Goal: Task Accomplishment & Management: Manage account settings

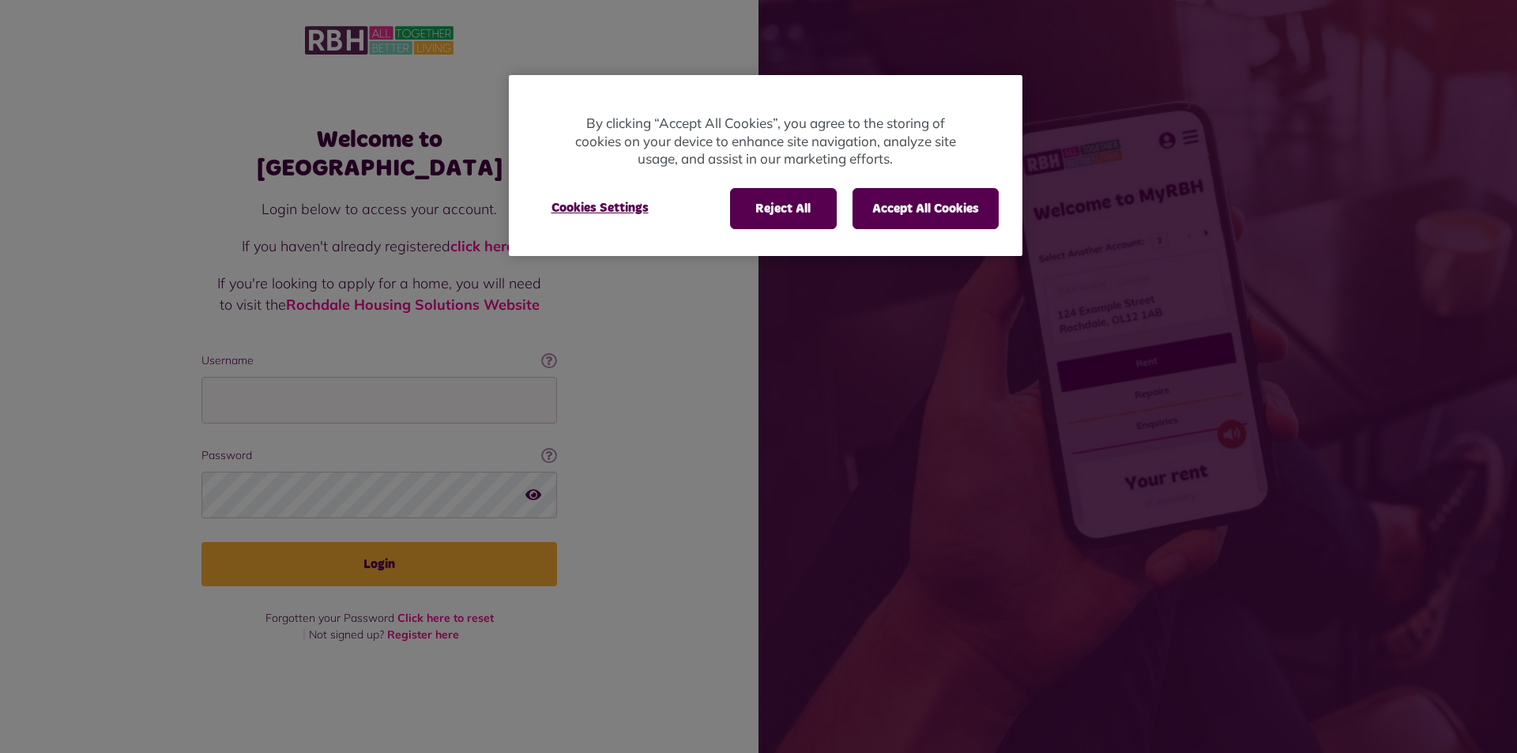
click at [257, 390] on div at bounding box center [758, 376] width 1517 height 753
click at [248, 385] on input "Username" at bounding box center [380, 400] width 356 height 47
type input "**********"
click at [532, 488] on icon "button" at bounding box center [533, 495] width 16 height 14
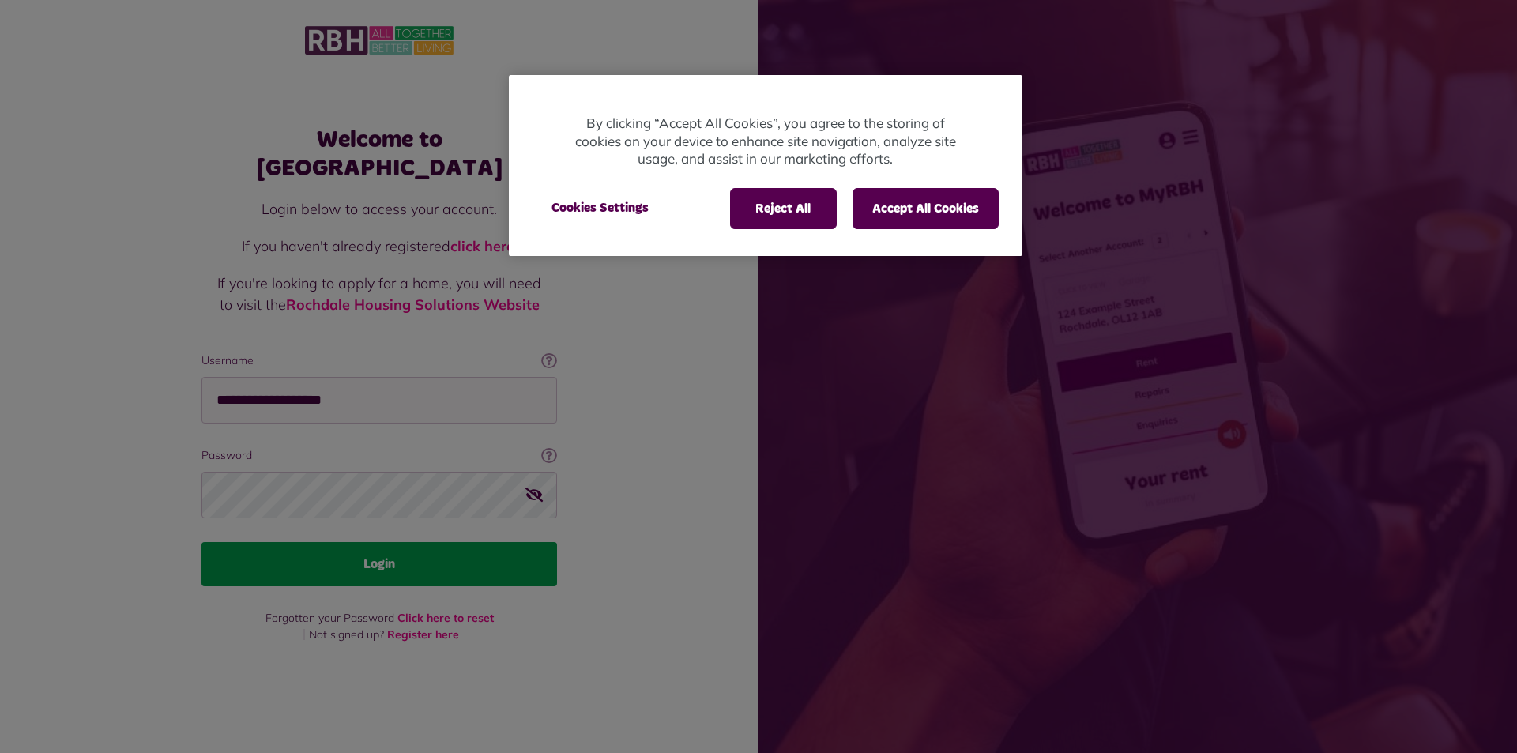
click at [439, 543] on button "Login" at bounding box center [380, 564] width 356 height 44
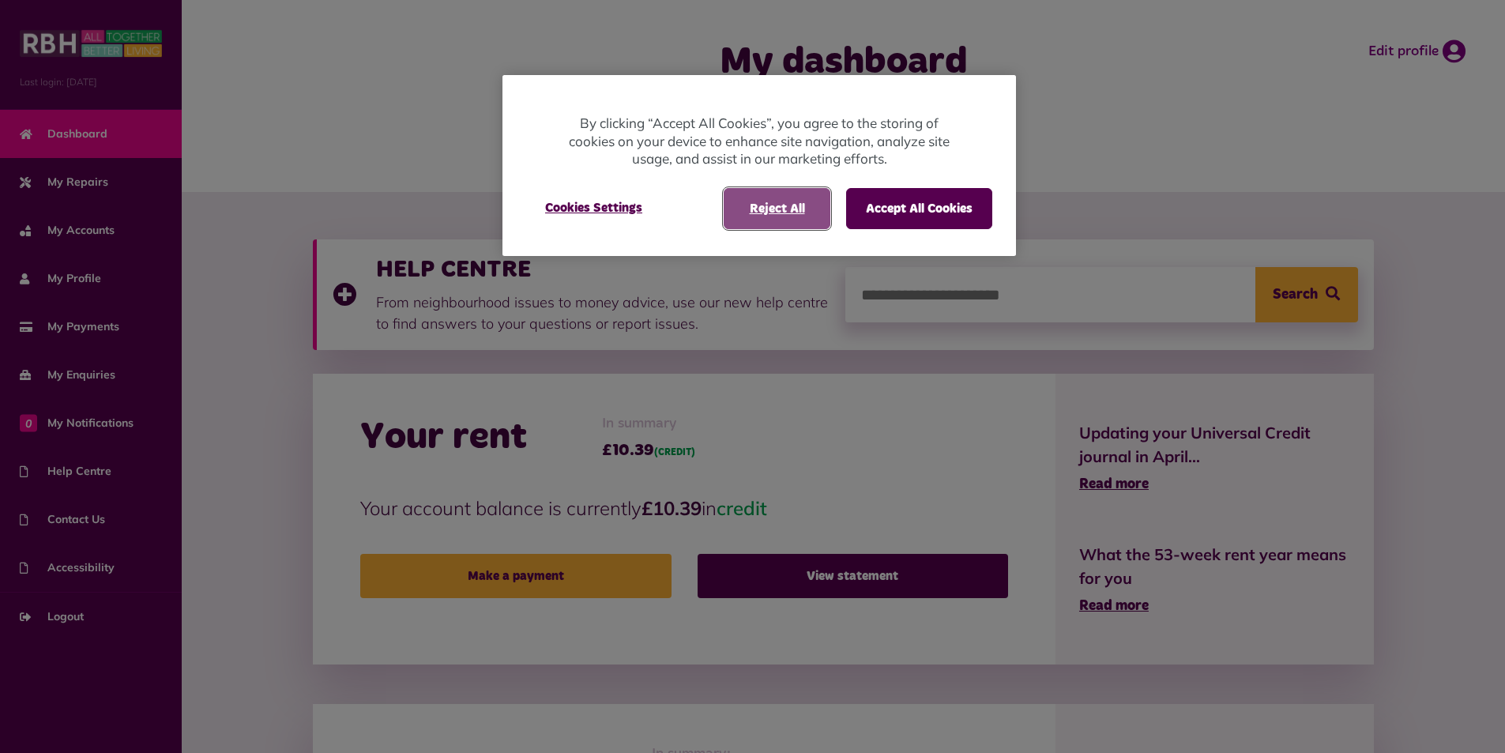
drag, startPoint x: 799, startPoint y: 204, endPoint x: 961, endPoint y: 202, distance: 162.0
click at [800, 203] on button "Reject All" at bounding box center [777, 208] width 107 height 41
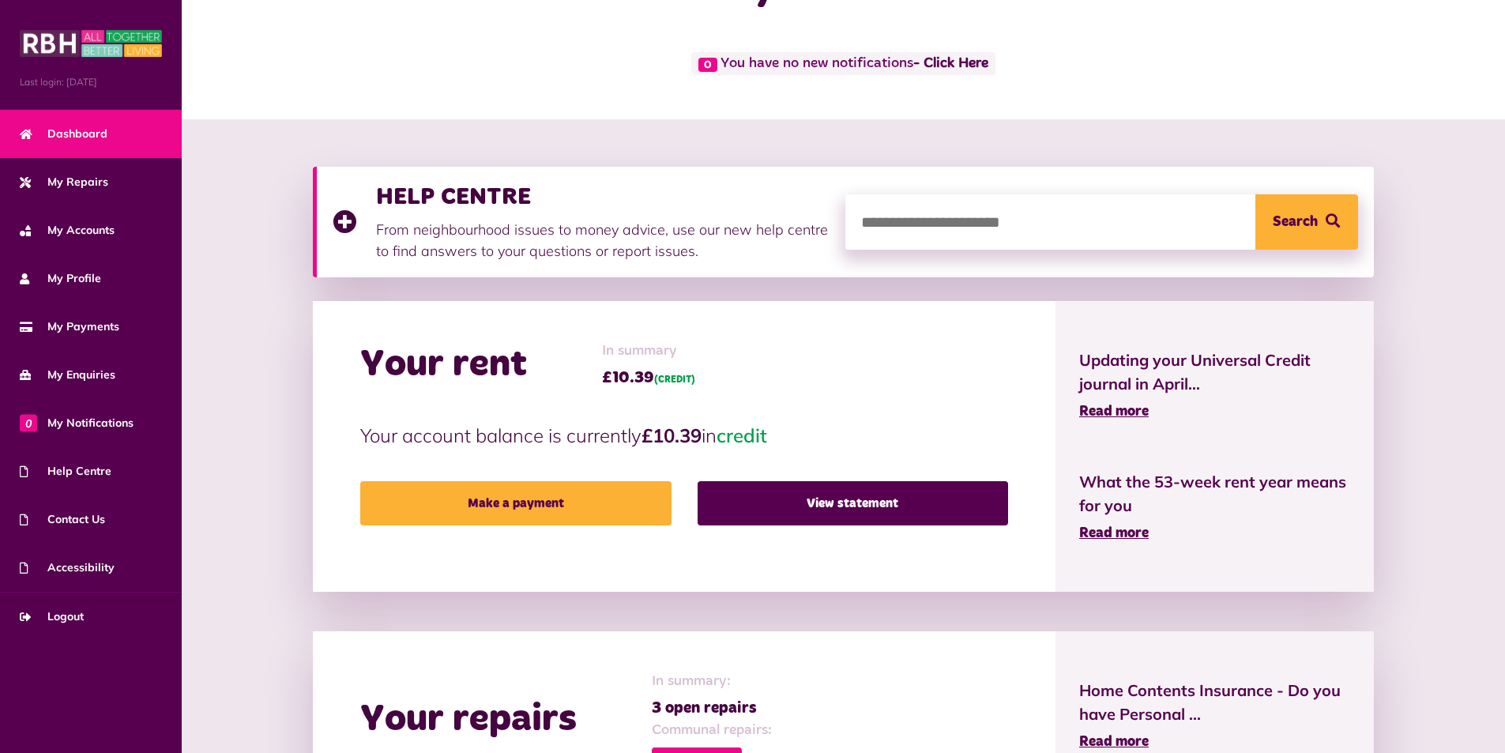
scroll to position [158, 0]
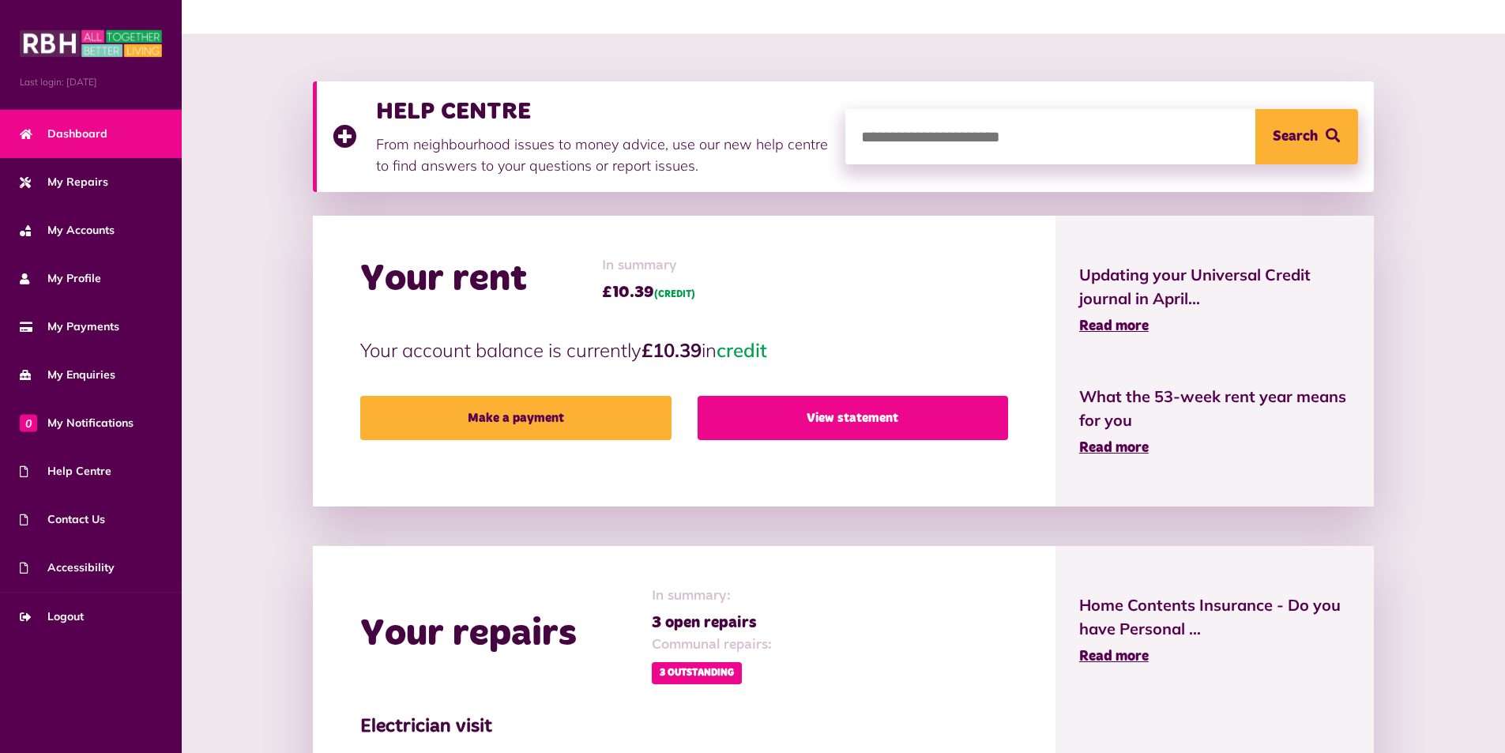
click at [874, 416] on link "View statement" at bounding box center [853, 418] width 311 height 44
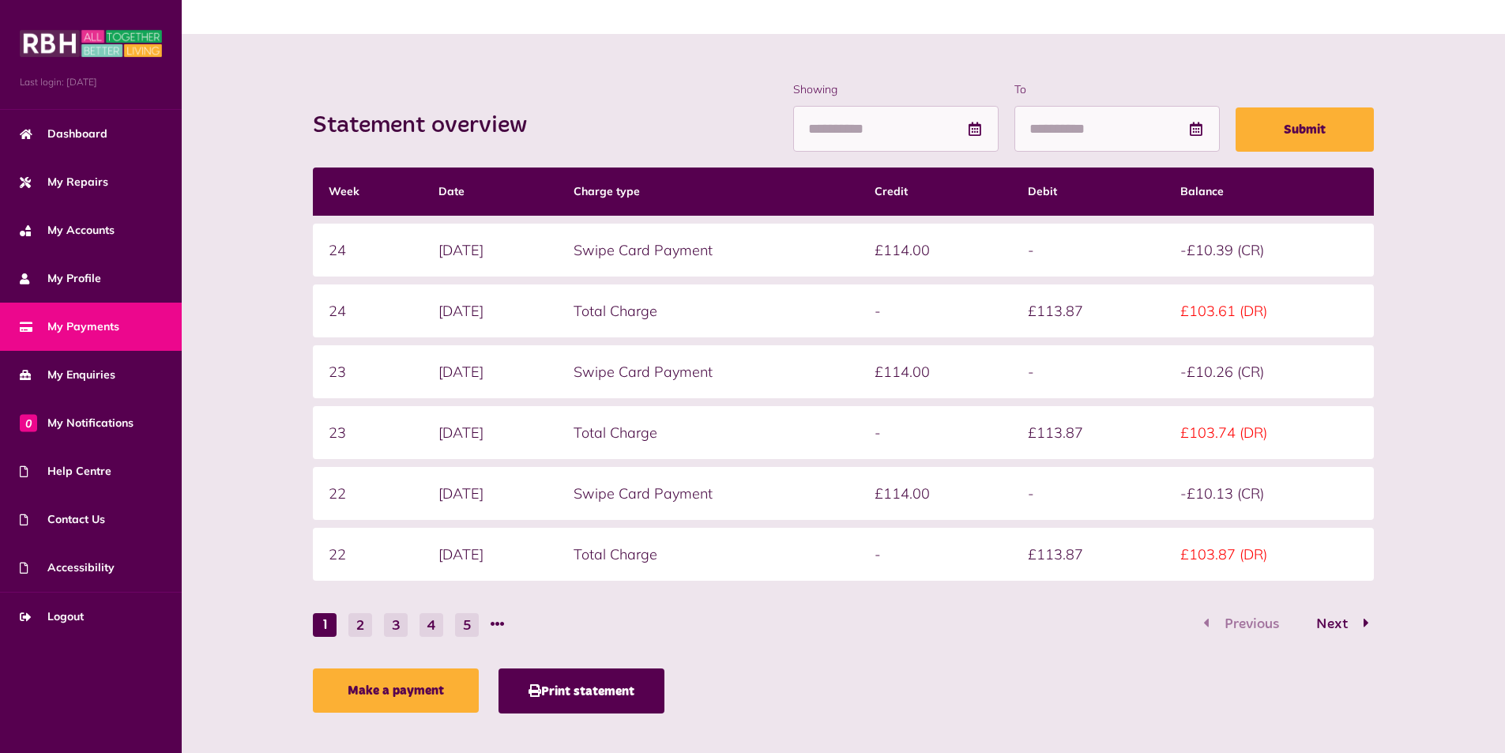
scroll to position [158, 0]
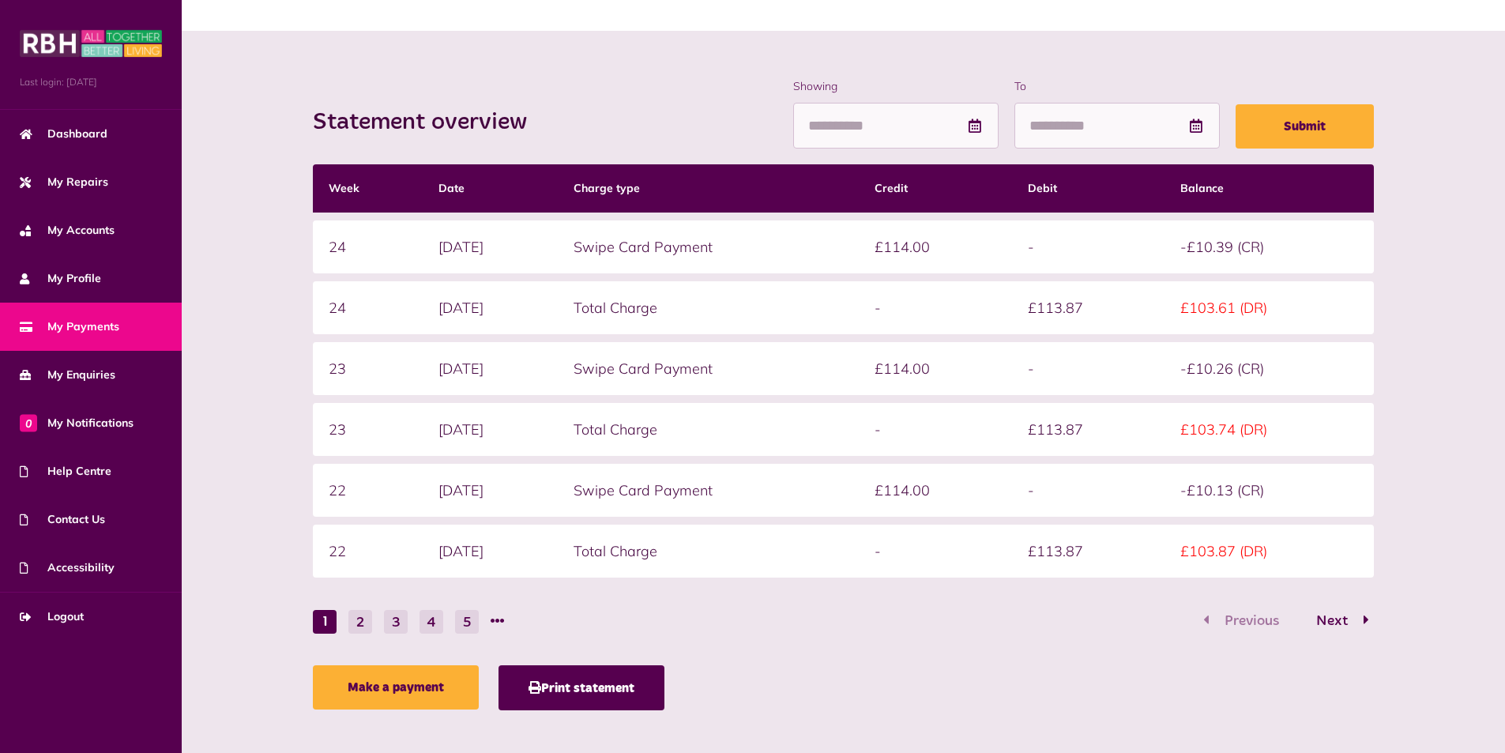
click at [1445, 284] on div "Statement overview Showing To Submit Week Date Charge type Credit Debit Balance…" at bounding box center [844, 398] width 1292 height 640
click at [1325, 618] on span "Next" at bounding box center [1332, 621] width 55 height 14
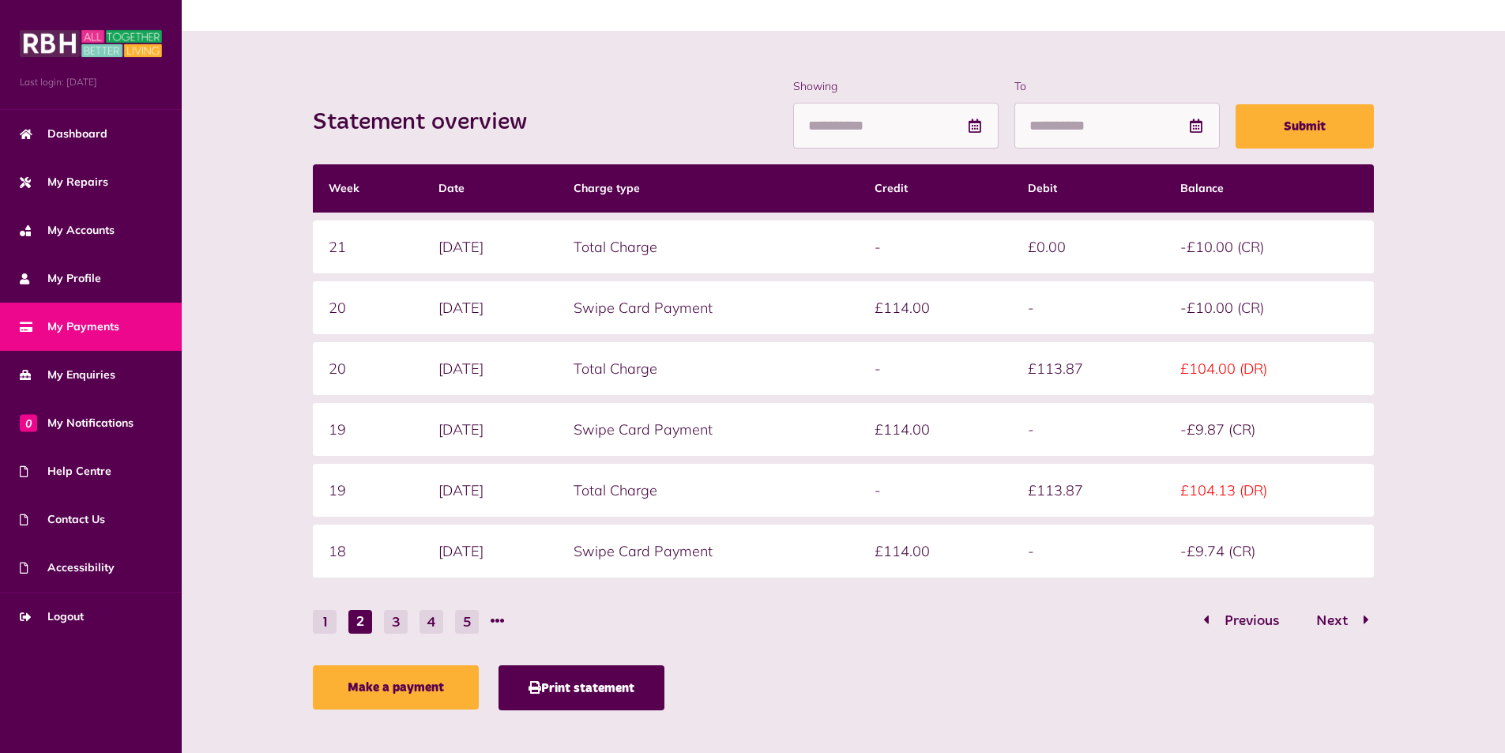
click at [1234, 622] on span "Previous" at bounding box center [1252, 621] width 78 height 14
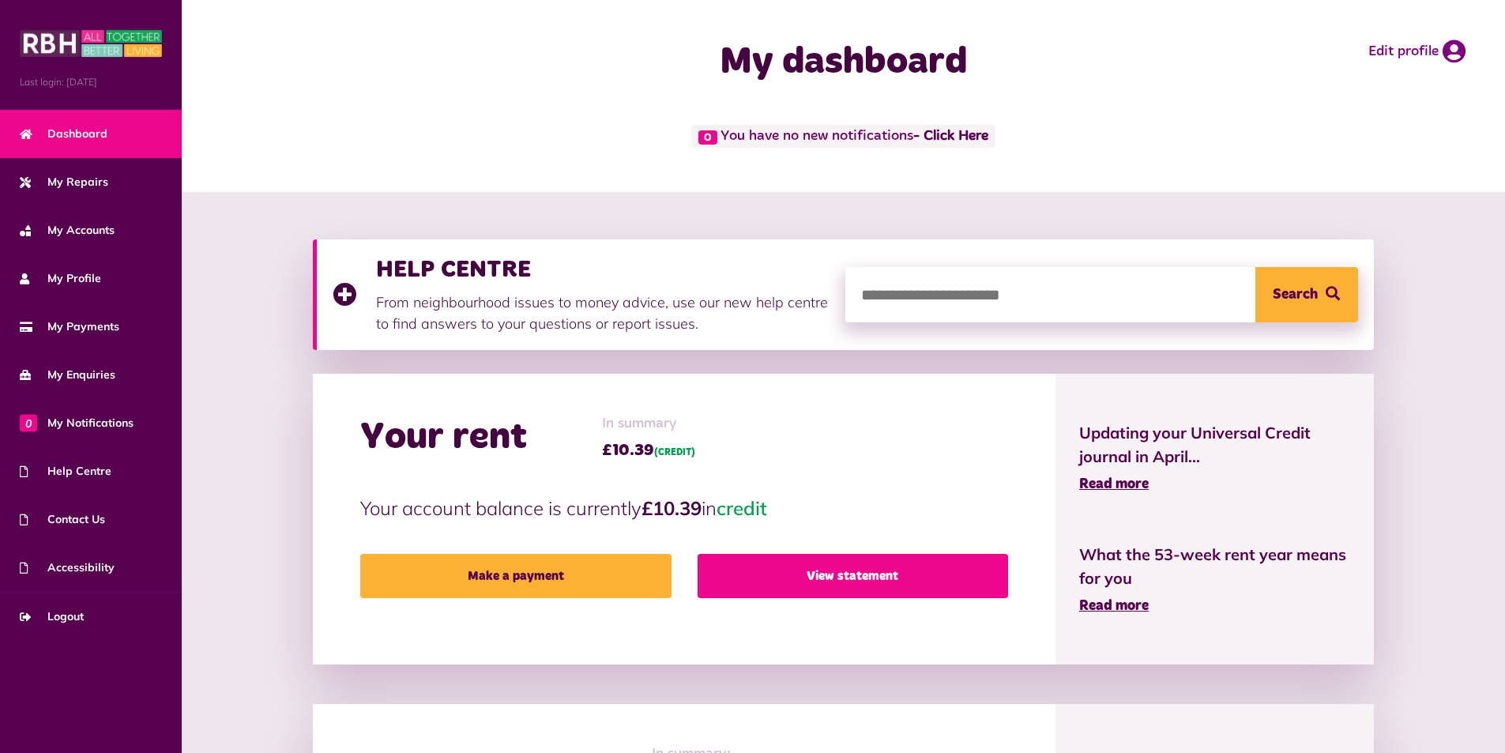
scroll to position [158, 0]
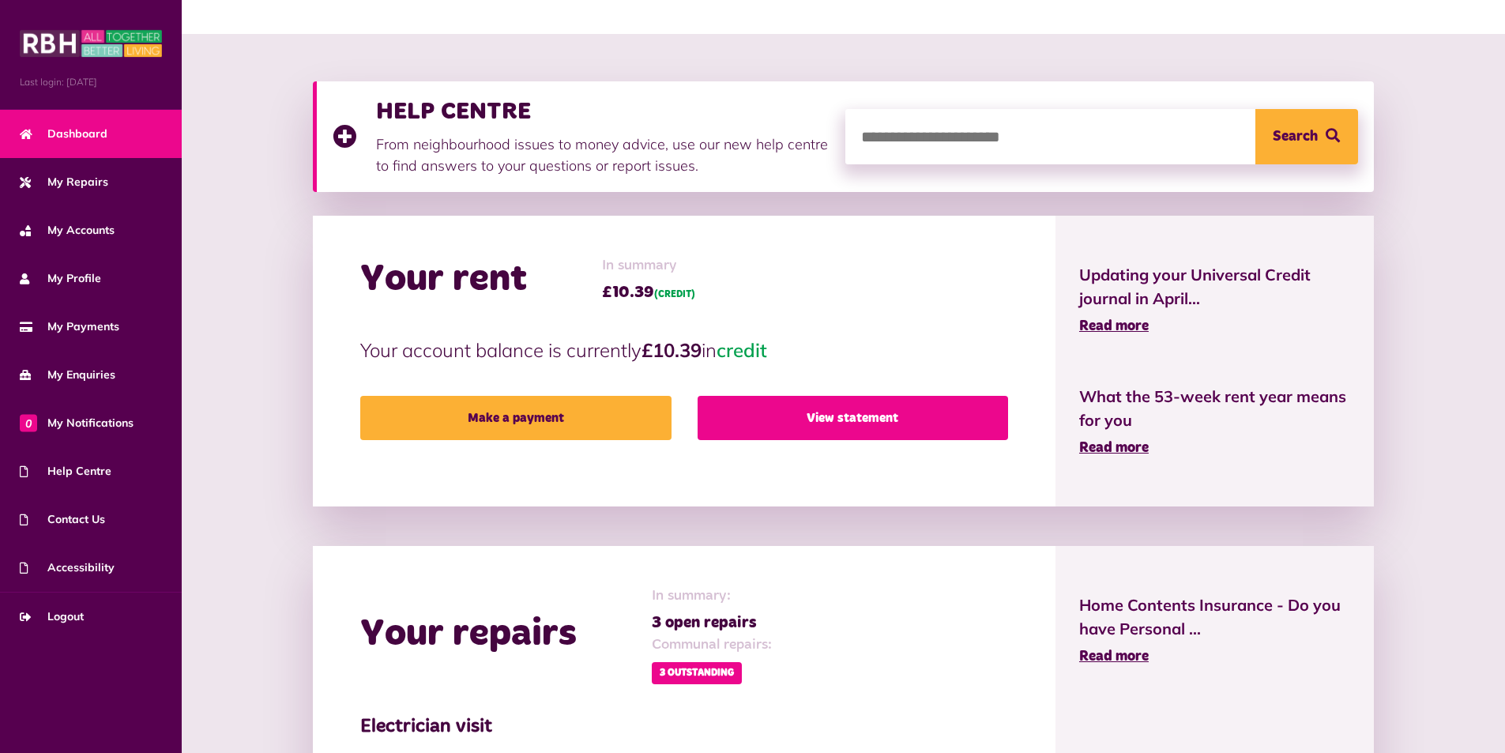
click at [844, 414] on link "View statement" at bounding box center [853, 418] width 311 height 44
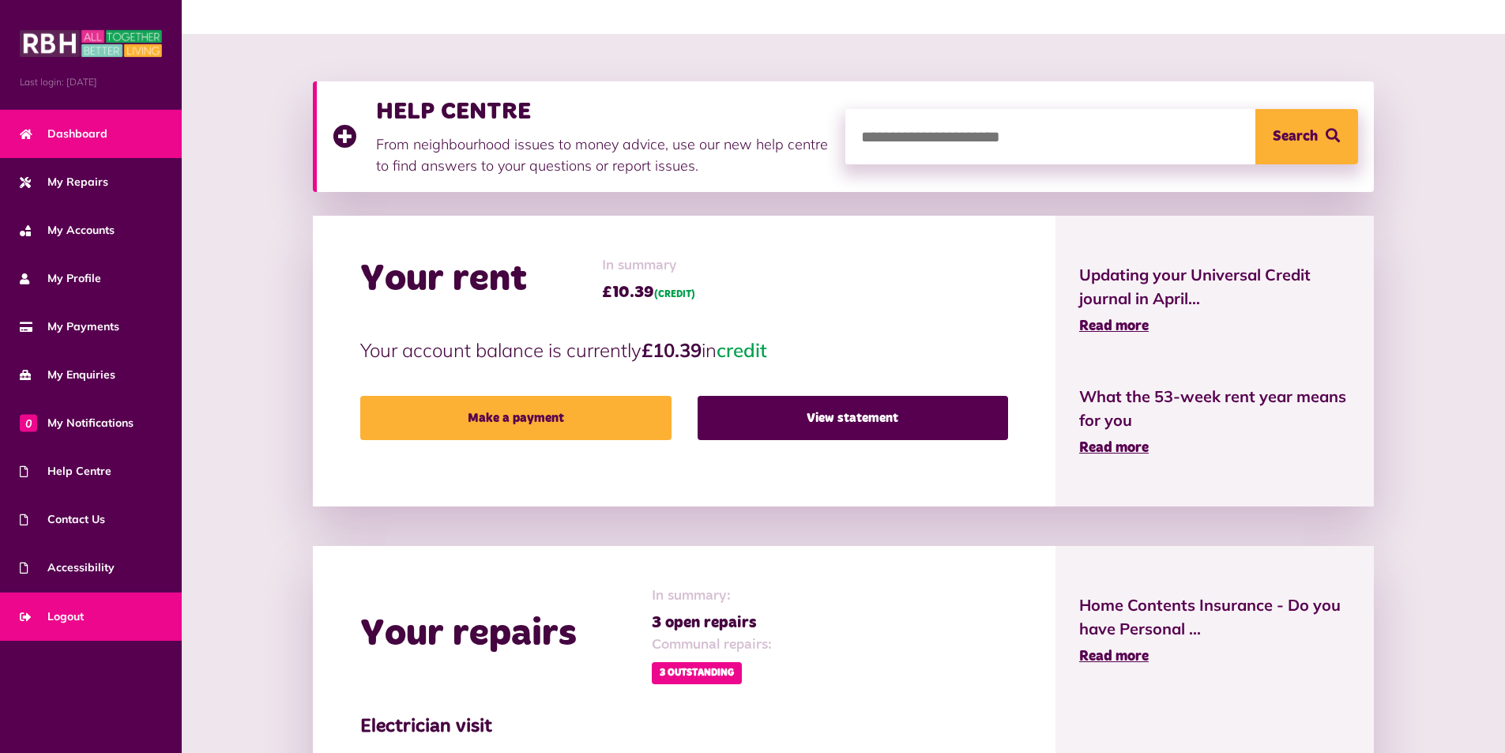
click at [73, 624] on span "Logout" at bounding box center [52, 616] width 64 height 17
